Goal: Entertainment & Leisure: Consume media (video, audio)

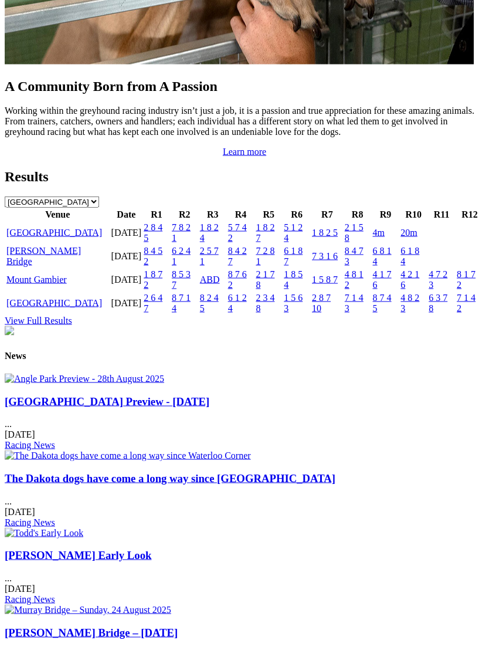
scroll to position [1256, 0]
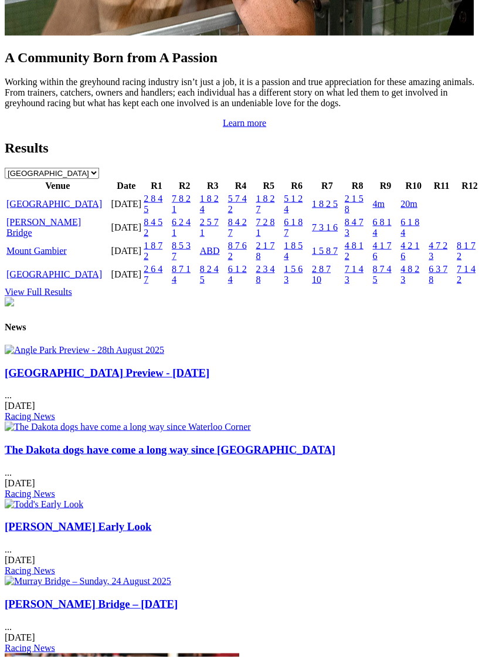
click at [20, 209] on link "[GEOGRAPHIC_DATA]" at bounding box center [54, 204] width 96 height 10
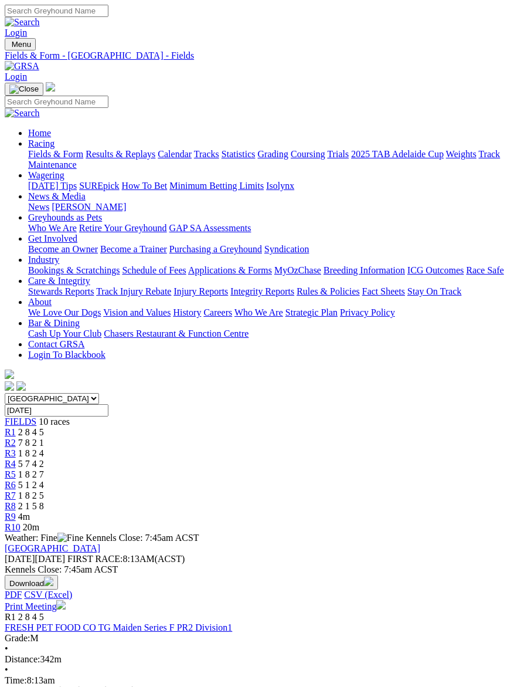
click at [16, 427] on link "R1" at bounding box center [10, 432] width 11 height 10
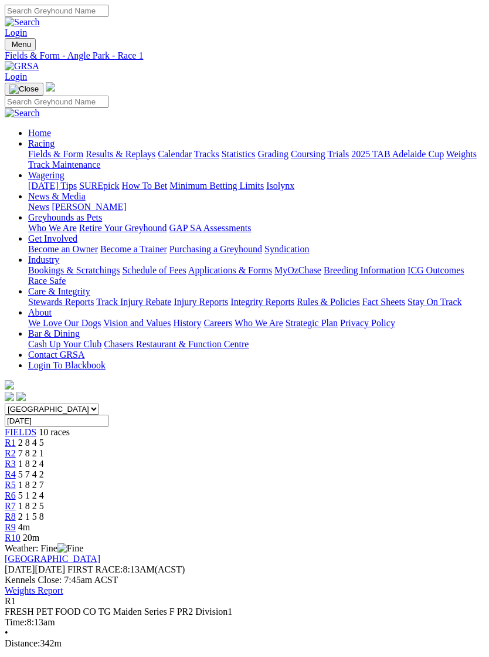
click at [16, 448] on span "R2" at bounding box center [10, 453] width 11 height 10
click at [16, 437] on span "R1" at bounding box center [10, 442] width 11 height 10
